Goal: Information Seeking & Learning: Learn about a topic

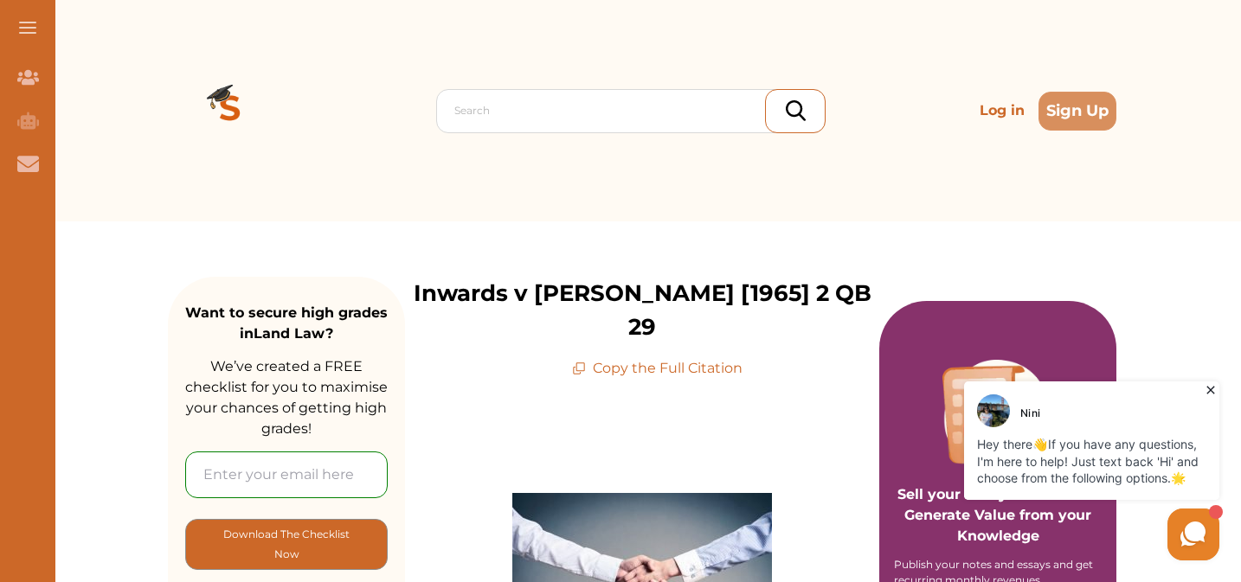
drag, startPoint x: 1209, startPoint y: 388, endPoint x: 2045, endPoint y: 460, distance: 839.7
click at [1209, 388] on icon at bounding box center [1210, 390] width 17 height 17
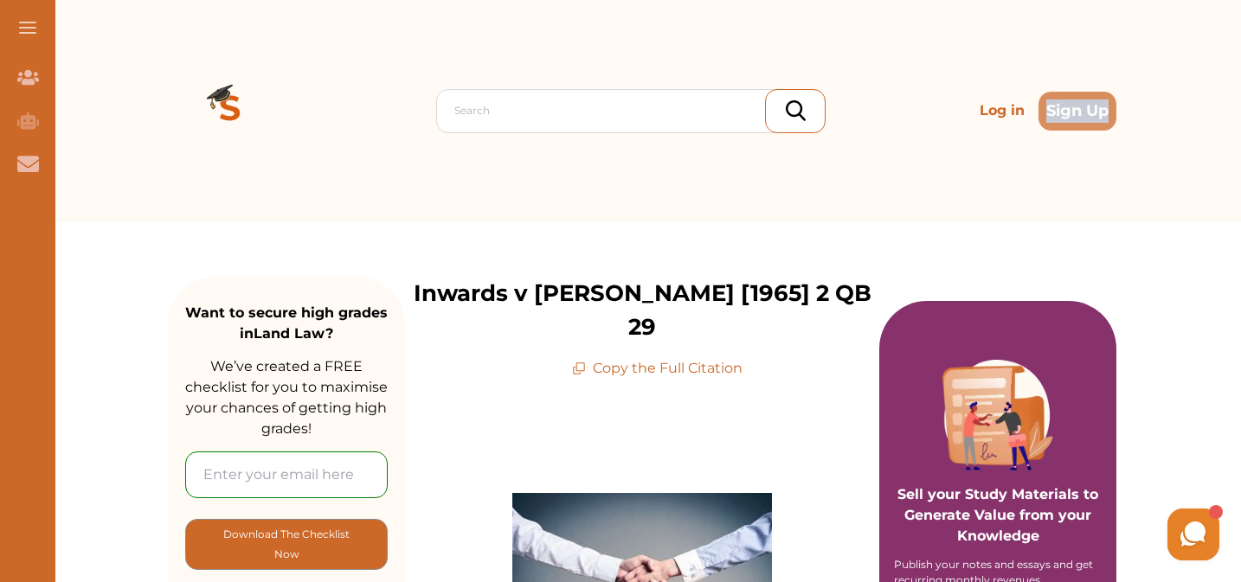
drag, startPoint x: 1240, startPoint y: 87, endPoint x: 1235, endPoint y: 130, distance: 42.7
click at [1235, 134] on div "Search Log in Sign Up Search Log in Sign Up" at bounding box center [641, 110] width 1197 height 221
click at [1239, 109] on div "Search Log in Sign Up Search Log in Sign Up" at bounding box center [641, 110] width 1197 height 221
drag, startPoint x: 1240, startPoint y: 108, endPoint x: 1240, endPoint y: 151, distance: 42.4
click at [1240, 151] on div "Search Log in Sign Up Search Log in Sign Up" at bounding box center [641, 110] width 1197 height 221
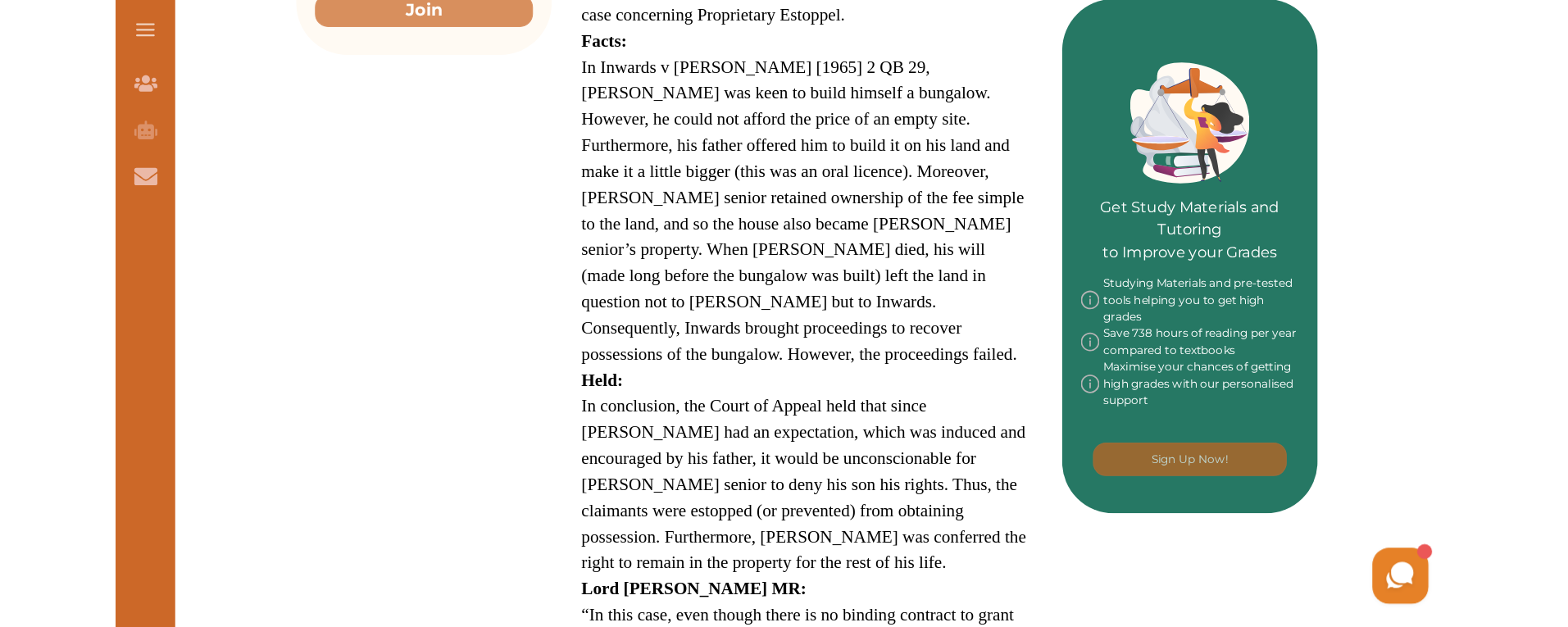
scroll to position [689, 0]
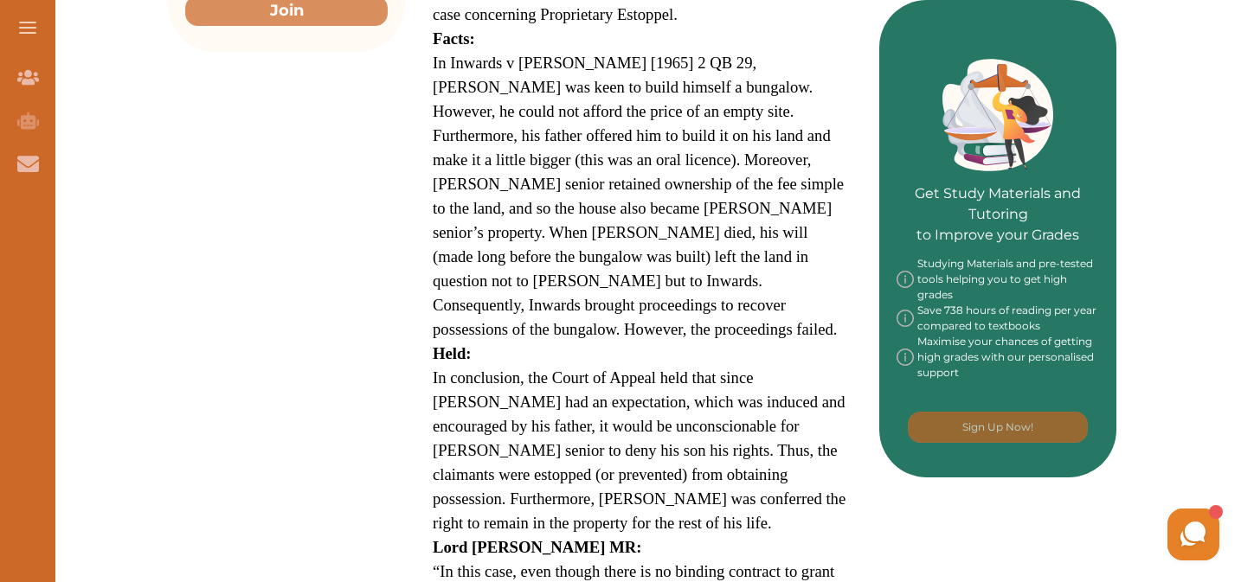
drag, startPoint x: 581, startPoint y: 275, endPoint x: 449, endPoint y: 54, distance: 257.6
click at [449, 54] on p "In Inwards v [PERSON_NAME] [1965] 2 QB 29, [PERSON_NAME] was keen to build hims…" at bounding box center [642, 196] width 419 height 291
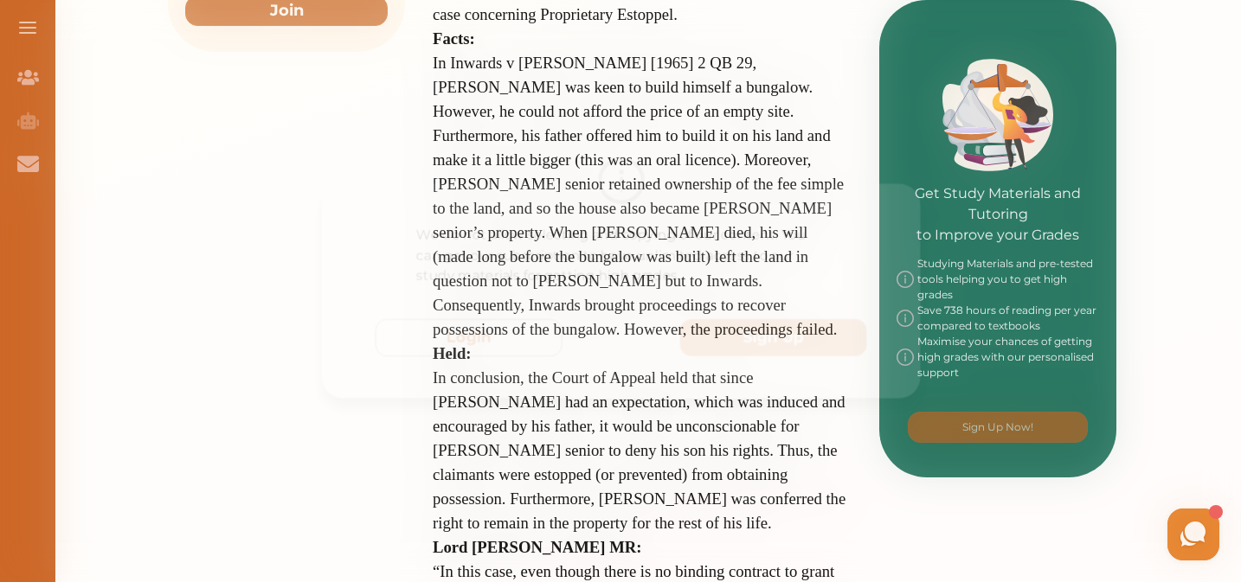
click at [709, 150] on div "We do not allow selecting and copying of our content. You can get our subscript…" at bounding box center [620, 291] width 1241 height 582
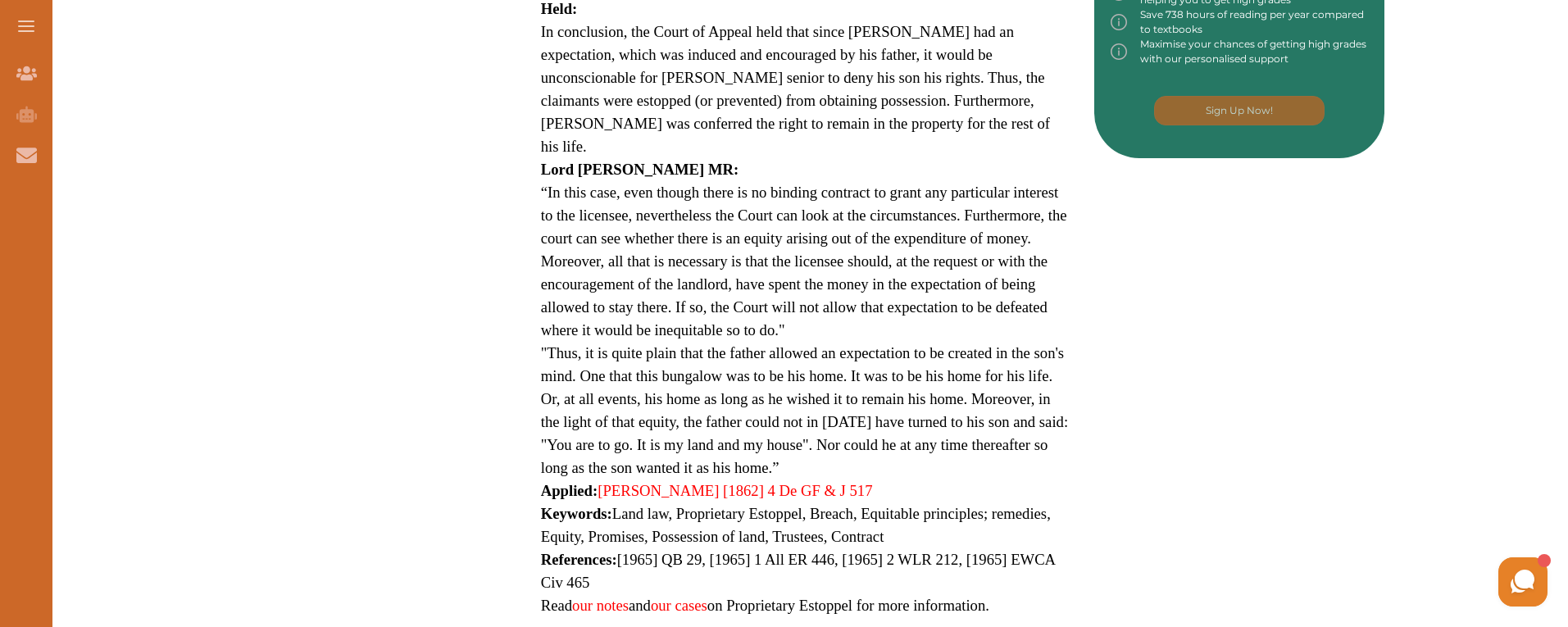
scroll to position [918, 0]
